Goal: Information Seeking & Learning: Check status

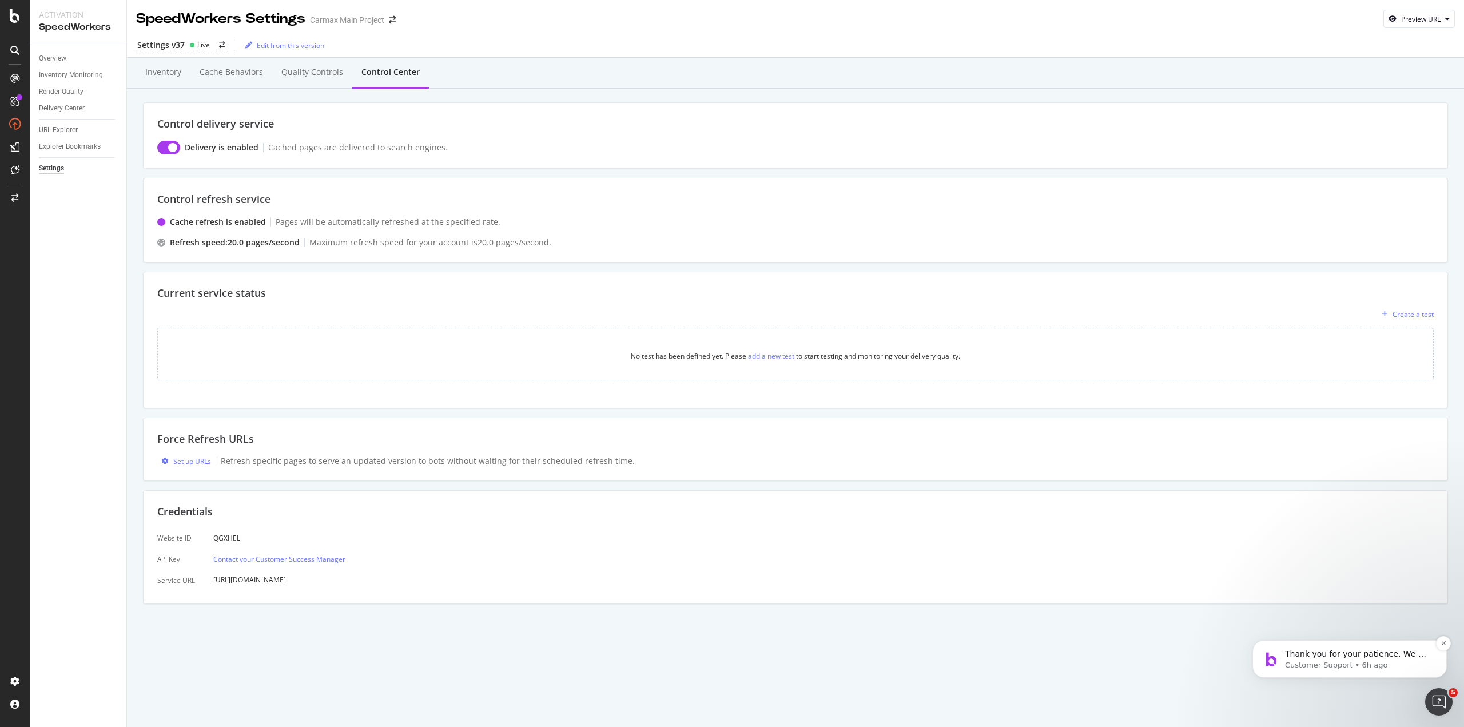
click at [1388, 648] on div "Thank you for your patience. We will try to get back to you as soon as possible." at bounding box center [1358, 654] width 151 height 15
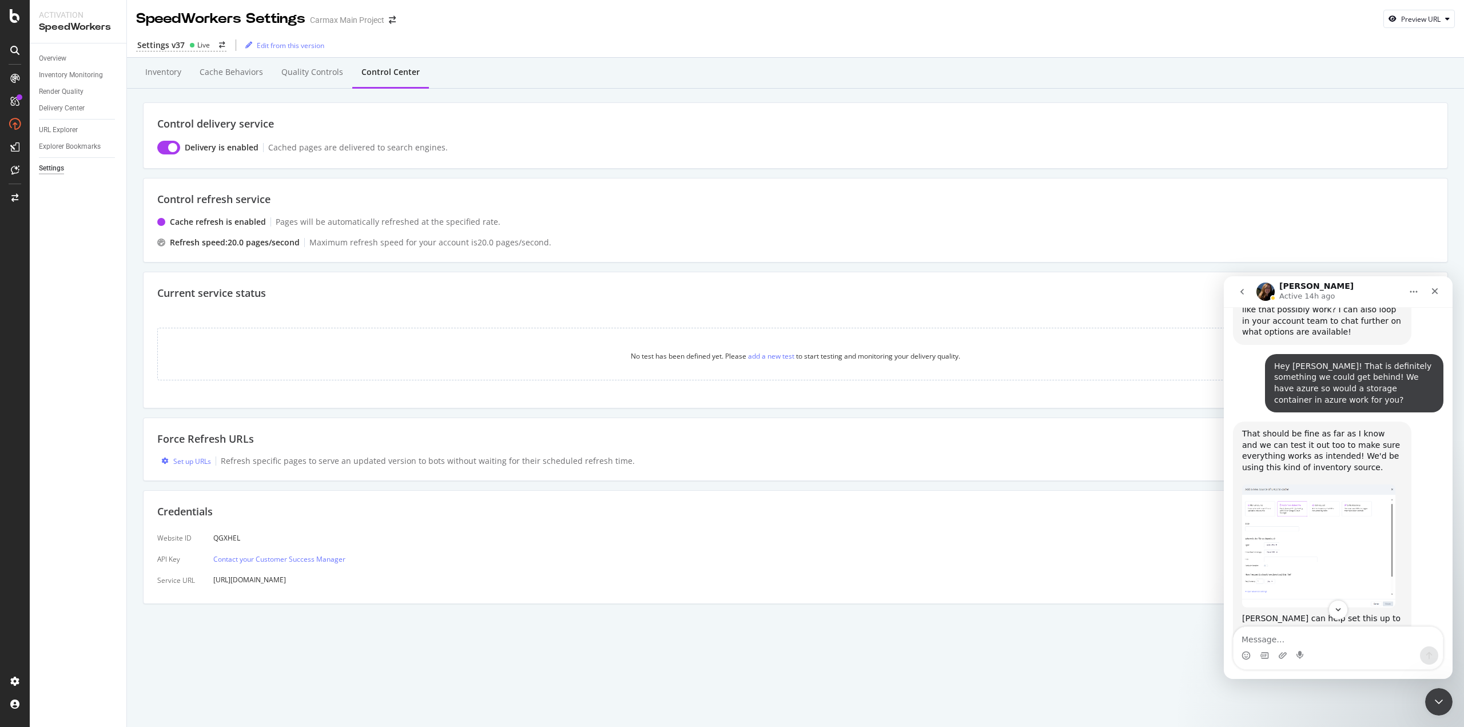
scroll to position [2964, 0]
